Goal: Task Accomplishment & Management: Use online tool/utility

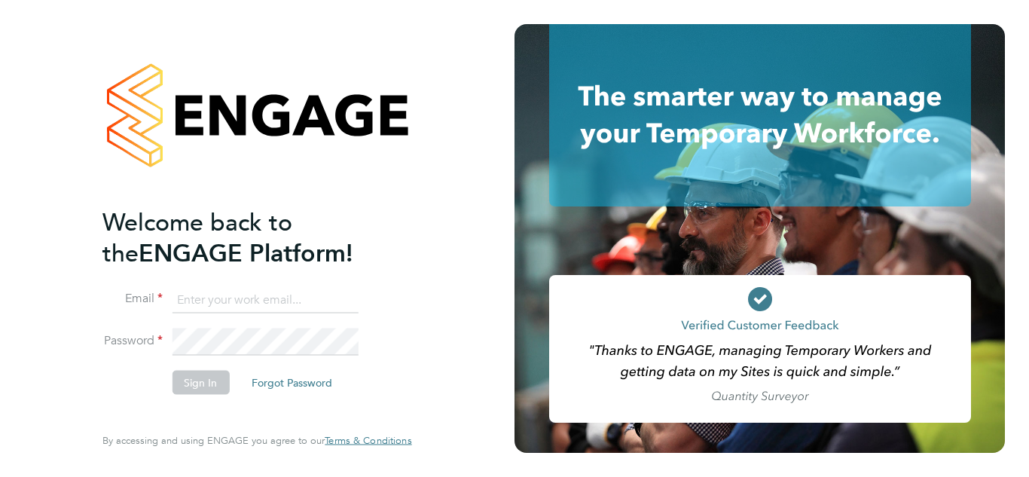
click at [252, 313] on li "Email" at bounding box center [249, 307] width 294 height 42
click at [250, 300] on input at bounding box center [265, 299] width 186 height 27
type input "[EMAIL_ADDRESS][DOMAIN_NAME]"
click at [187, 396] on li "Sign In Forgot Password" at bounding box center [249, 390] width 294 height 39
click at [195, 380] on button "Sign In" at bounding box center [200, 383] width 57 height 24
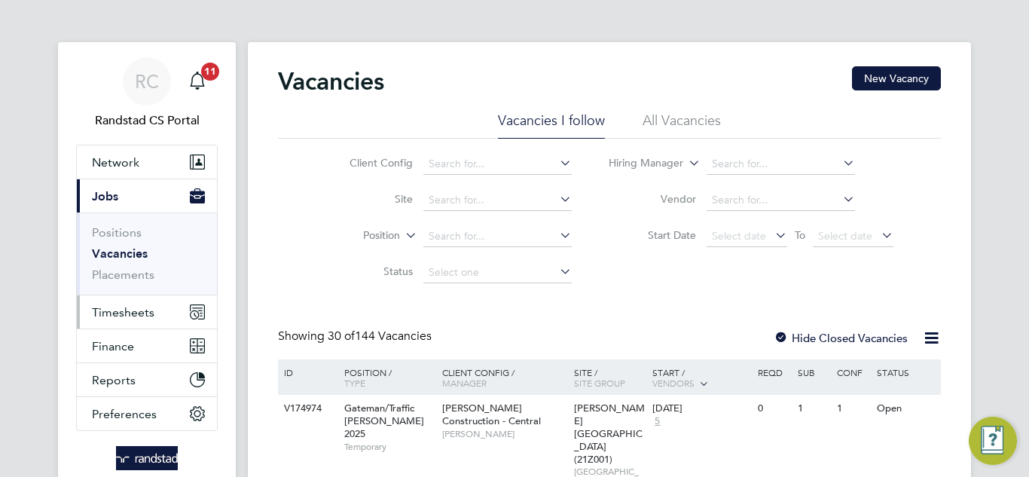
click at [140, 308] on span "Timesheets" at bounding box center [123, 312] width 63 height 14
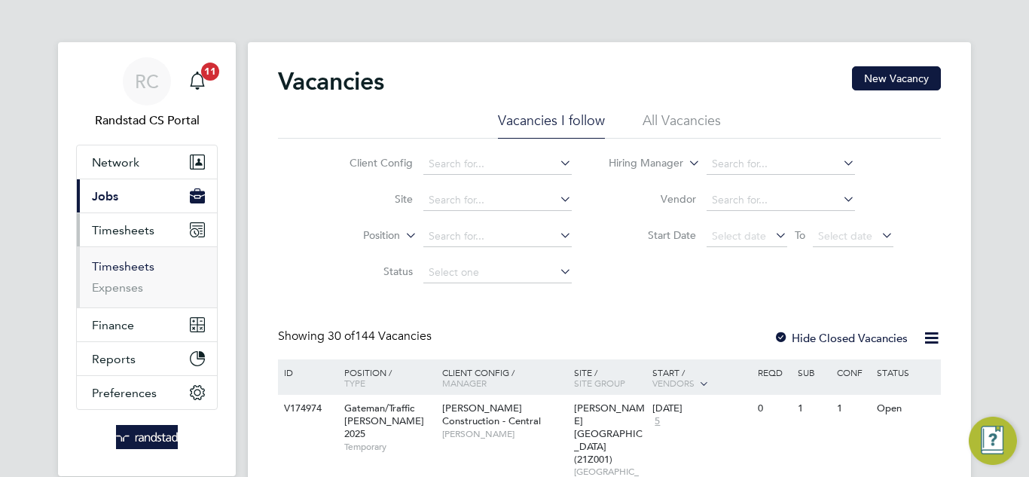
click at [140, 270] on link "Timesheets" at bounding box center [123, 266] width 63 height 14
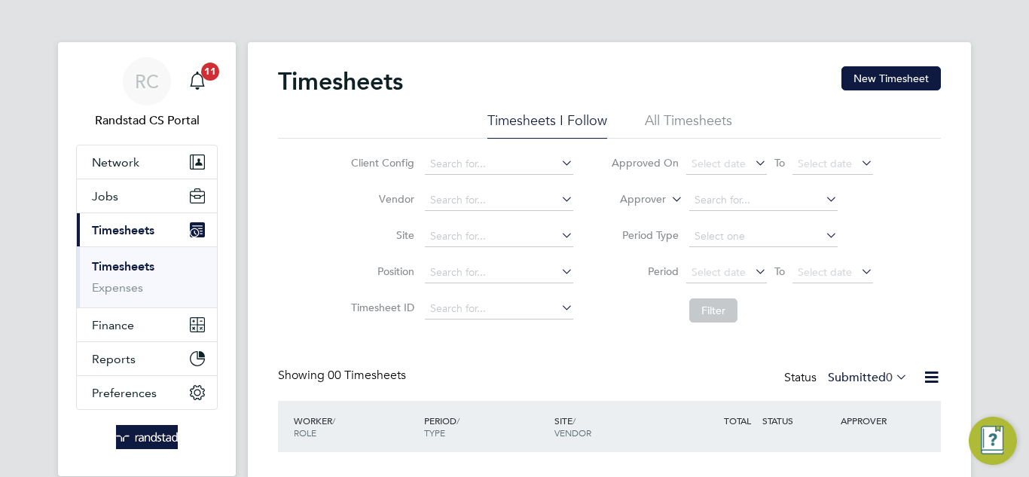
click at [674, 118] on li "All Timesheets" at bounding box center [688, 124] width 87 height 27
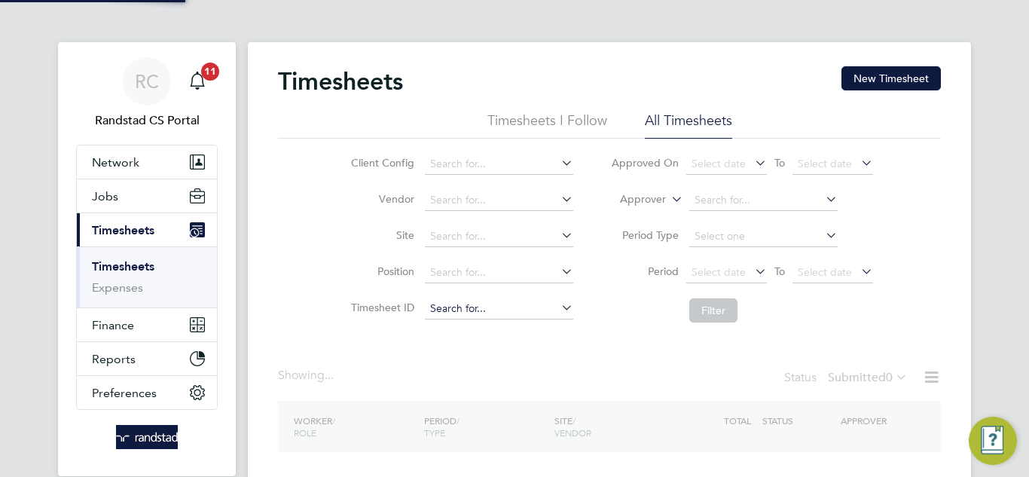
click at [530, 311] on input at bounding box center [499, 308] width 148 height 21
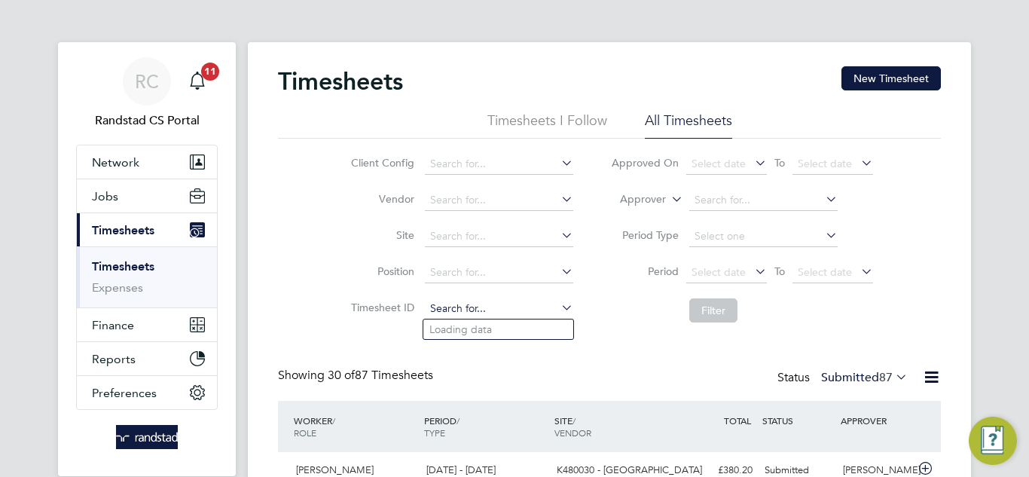
paste input "1805288"
click at [521, 325] on li "TS 1805288" at bounding box center [498, 329] width 150 height 20
type input "TS1805288"
click at [693, 303] on button "Filter" at bounding box center [713, 310] width 48 height 24
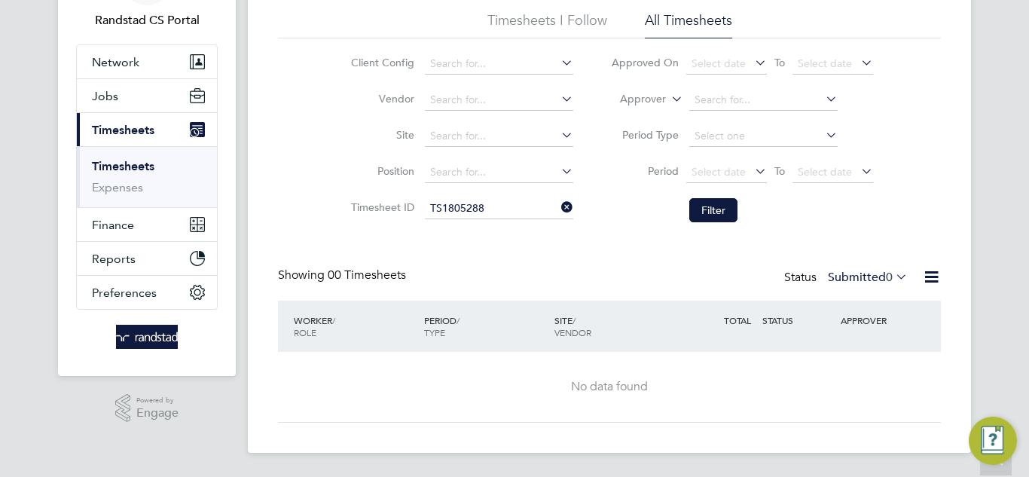
click at [888, 273] on span "0" at bounding box center [889, 277] width 7 height 15
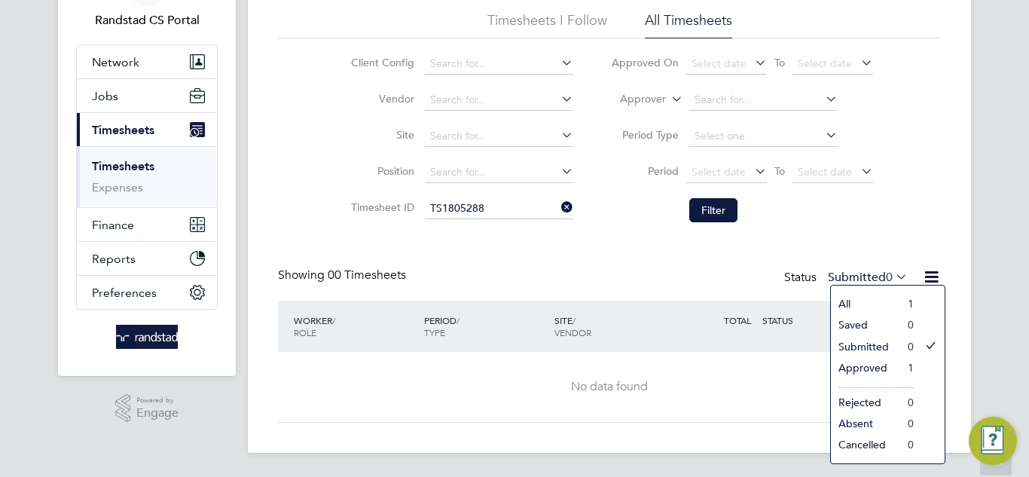
click at [876, 368] on li "Approved" at bounding box center [865, 367] width 69 height 21
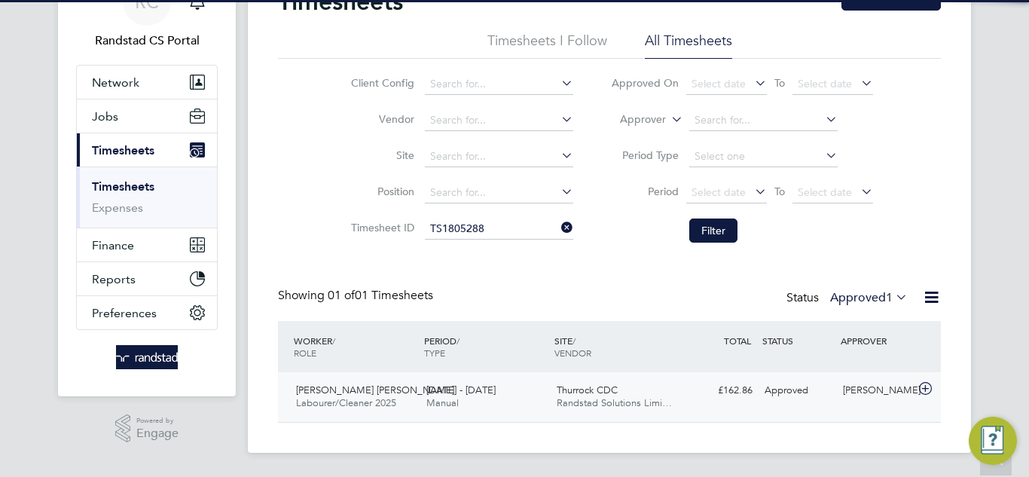
click at [776, 410] on div "Ian James Cameron Labourer/Cleaner 2025 9 - 15 Aug 2025 9 - 15 Aug 2025 Manual …" at bounding box center [609, 397] width 663 height 50
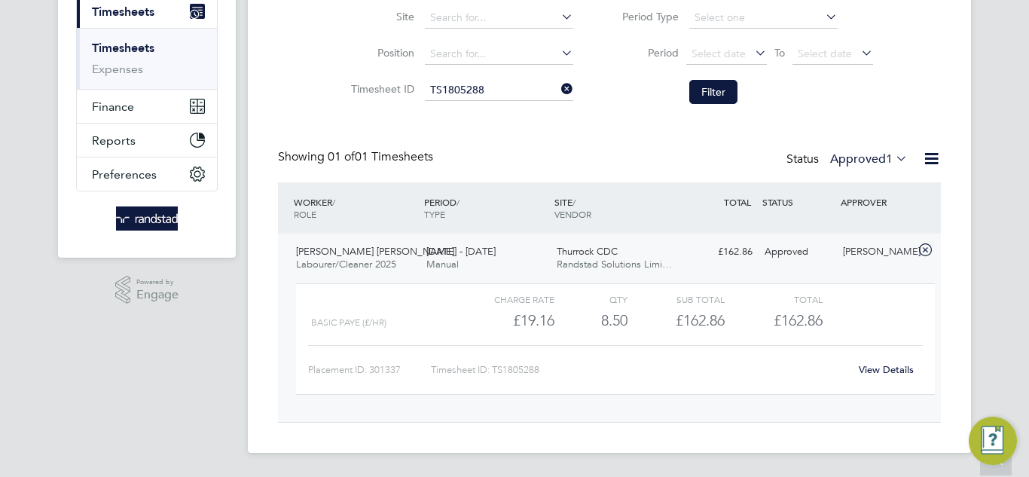
click at [898, 365] on link "View Details" at bounding box center [886, 369] width 55 height 13
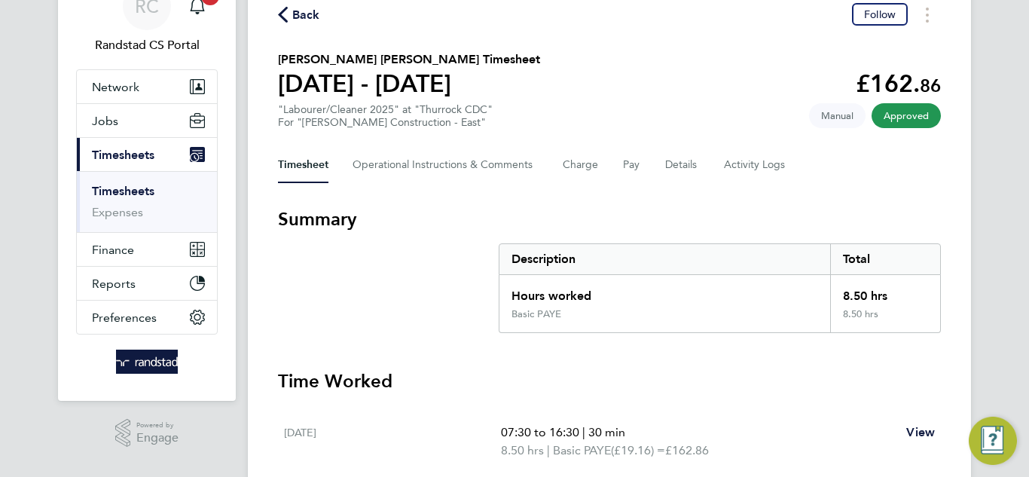
scroll to position [59, 0]
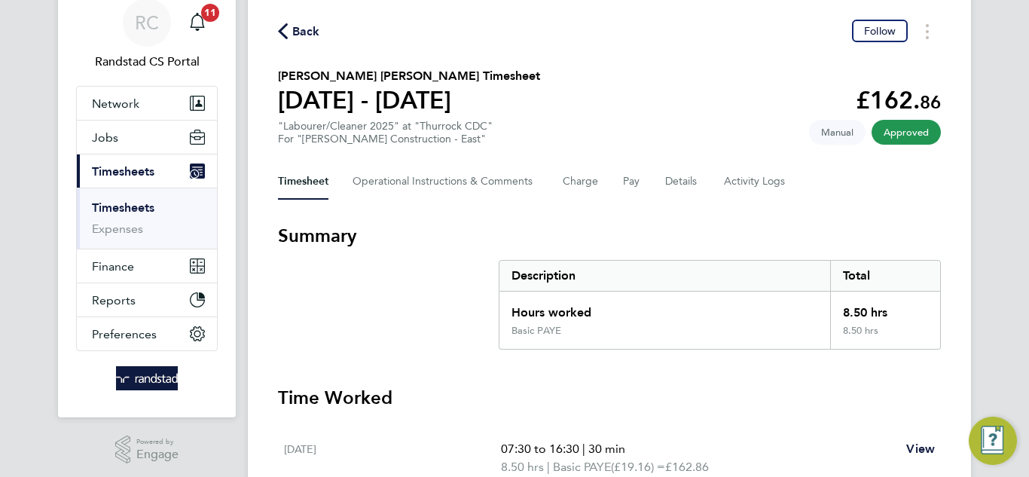
click at [603, 182] on div "Timesheet Operational Instructions & Comments Charge Pay Details Activity Logs" at bounding box center [609, 181] width 663 height 36
click at [593, 184] on button "Charge" at bounding box center [581, 181] width 36 height 36
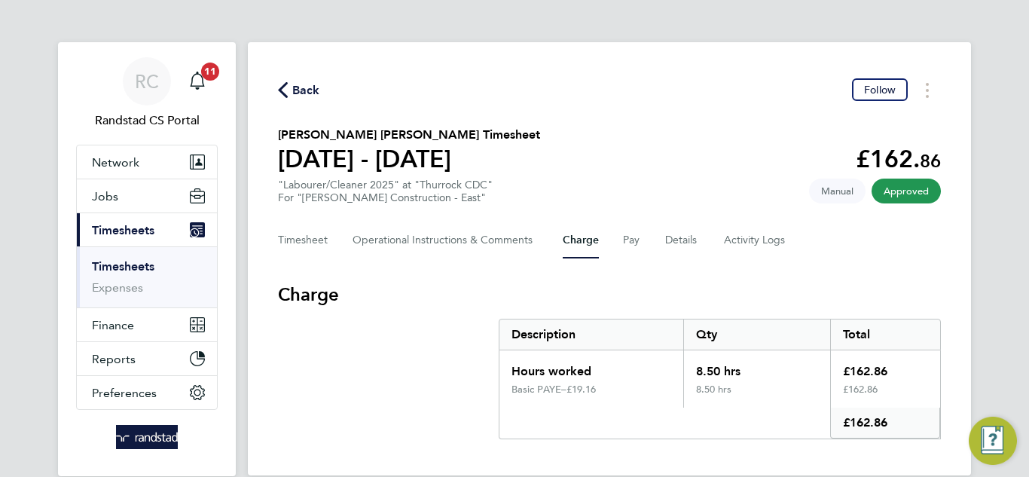
scroll to position [64, 0]
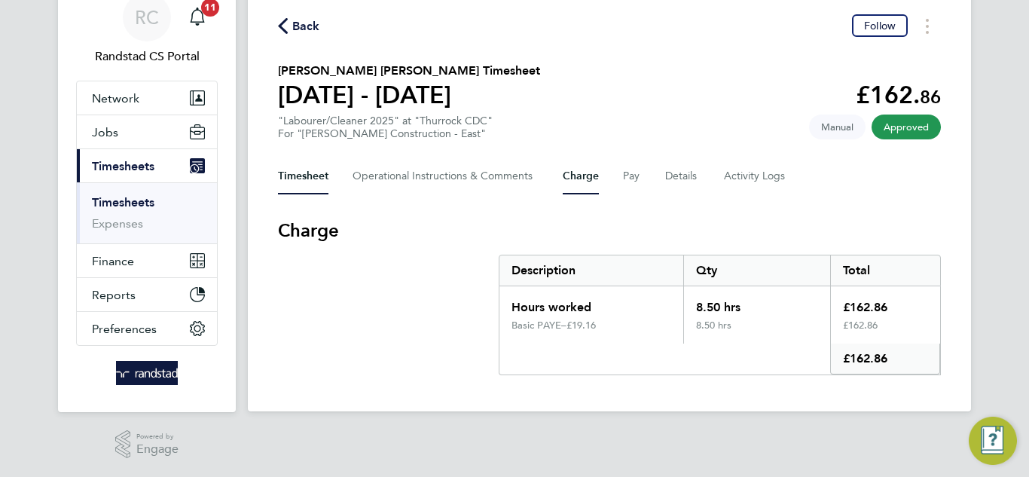
click at [287, 179] on button "Timesheet" at bounding box center [303, 176] width 50 height 36
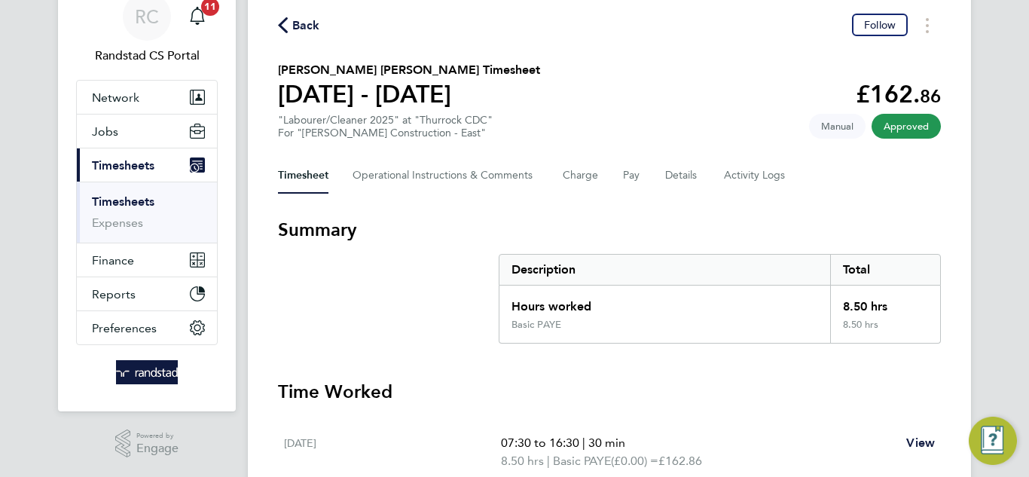
scroll to position [59, 0]
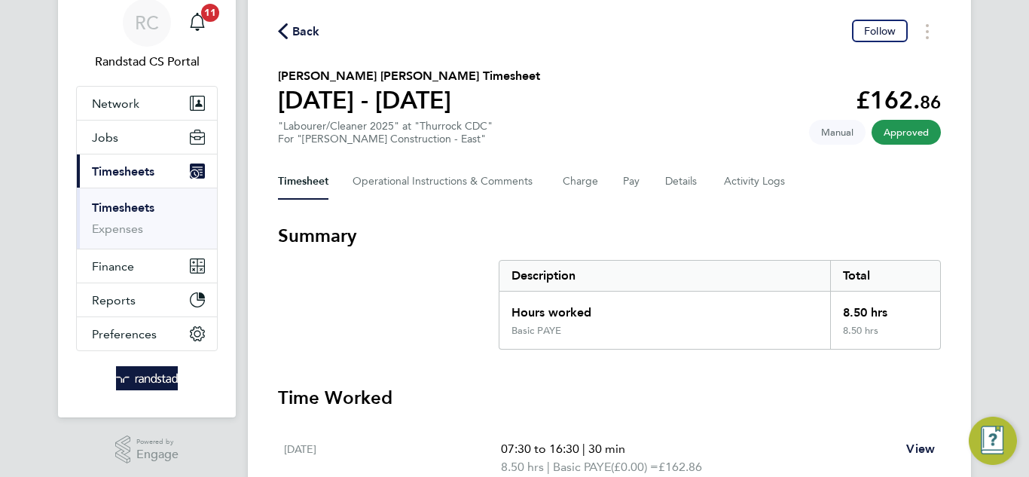
click at [604, 176] on div "Timesheet Operational Instructions & Comments Charge Pay Details Activity Logs" at bounding box center [609, 181] width 663 height 36
click at [594, 181] on button "Charge" at bounding box center [581, 181] width 36 height 36
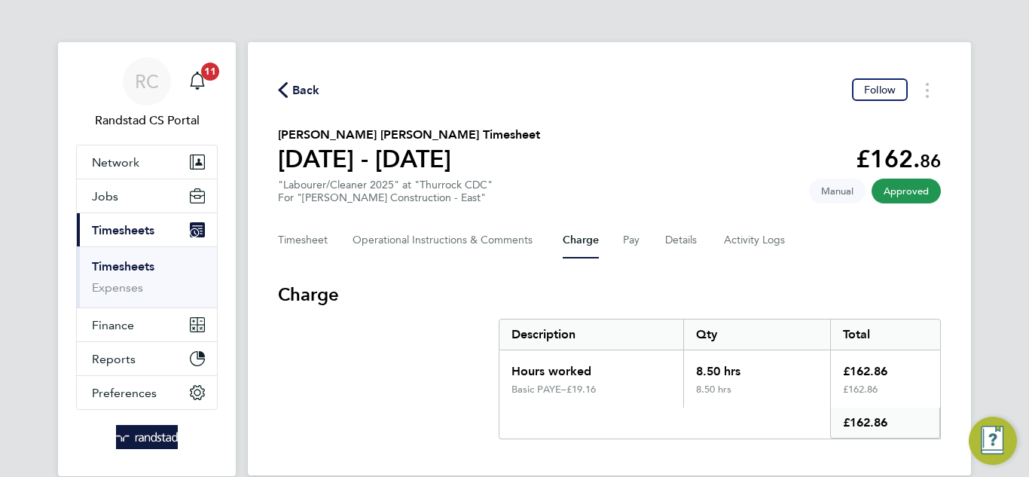
click at [694, 372] on div "8.50 hrs" at bounding box center [756, 366] width 147 height 33
click at [701, 372] on div "8.50 hrs" at bounding box center [756, 366] width 147 height 33
copy div "8.50"
